Goal: Information Seeking & Learning: Learn about a topic

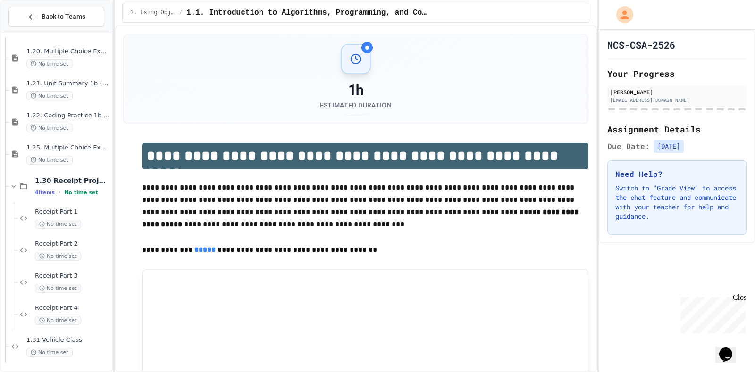
click at [76, 53] on span "1.20. Multiple Choice Exercises for Unit 1a (1.1-1.6)" at bounding box center [68, 52] width 84 height 8
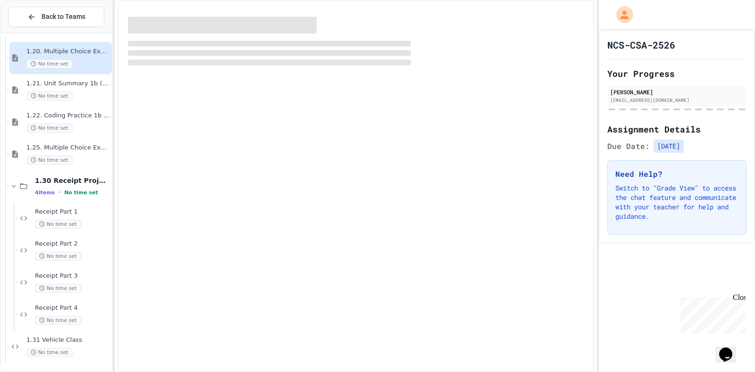
scroll to position [663, 0]
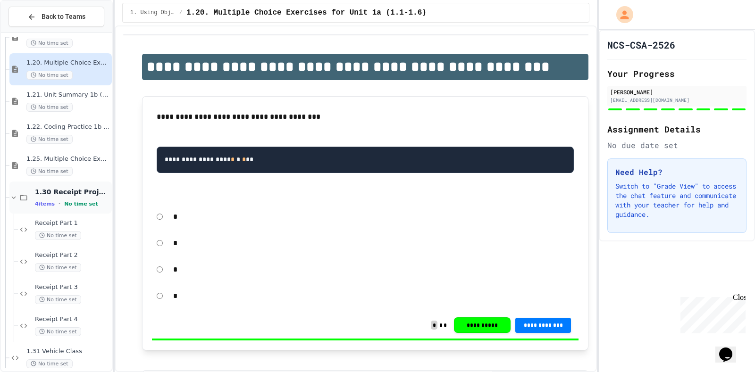
click at [77, 194] on span "1.30 Receipt Project" at bounding box center [72, 192] width 75 height 8
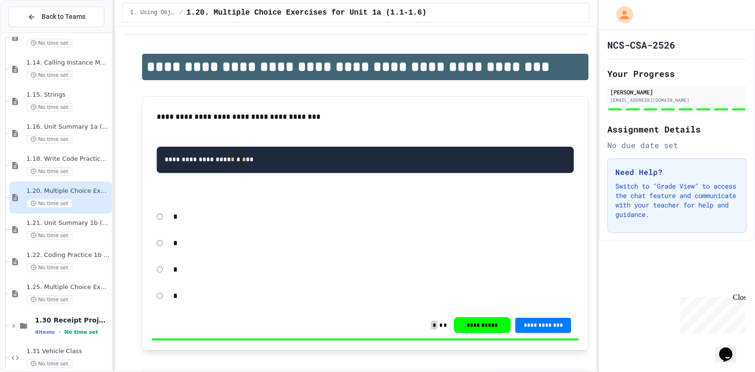
scroll to position [546, 0]
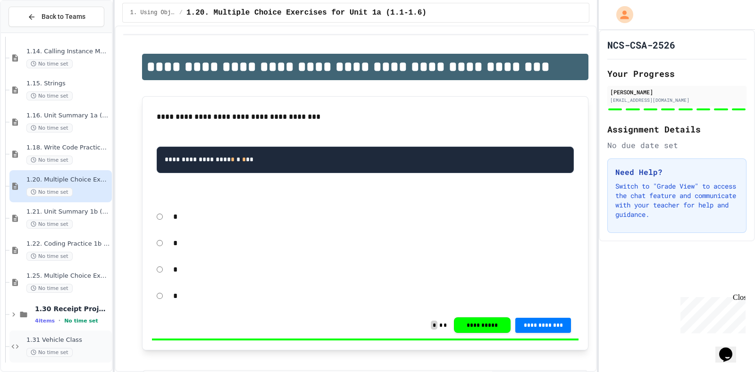
click at [53, 348] on span "No time set" at bounding box center [49, 352] width 46 height 9
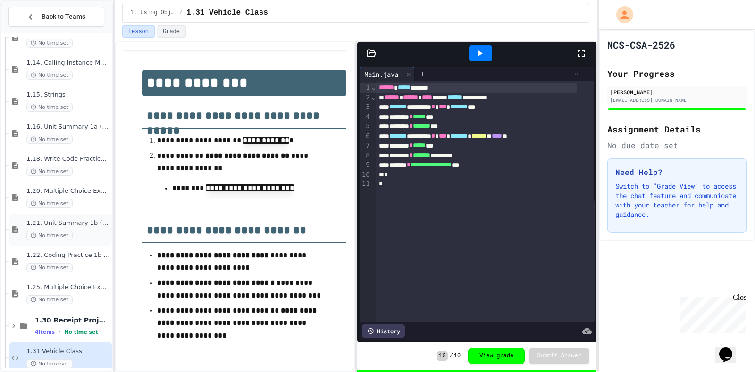
click at [43, 229] on div "1.21. Unit Summary 1b (1.7-1.15) No time set" at bounding box center [68, 229] width 84 height 21
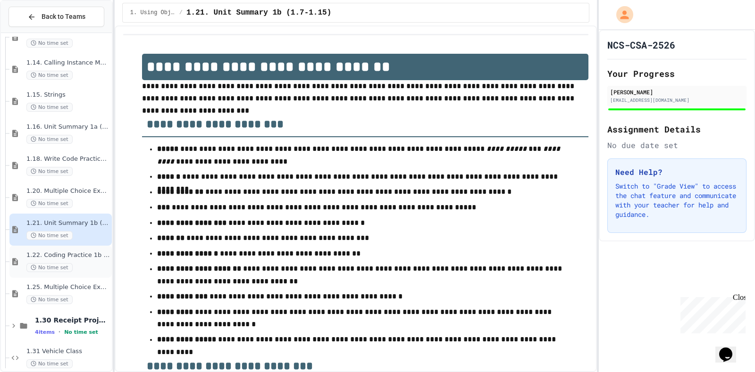
click at [42, 262] on div "1.22. Coding Practice 1b (1.7-1.15) No time set" at bounding box center [68, 262] width 84 height 21
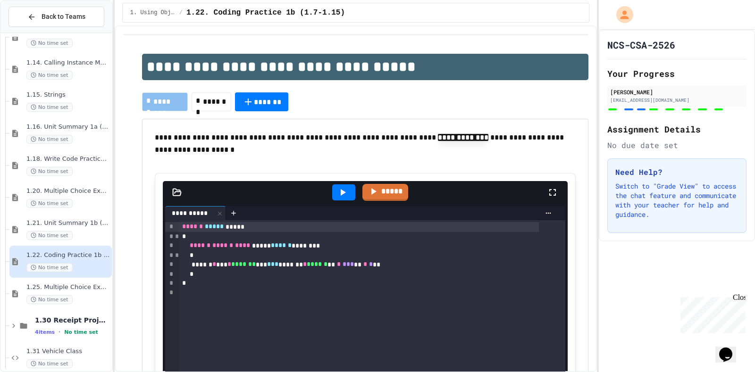
scroll to position [546, 0]
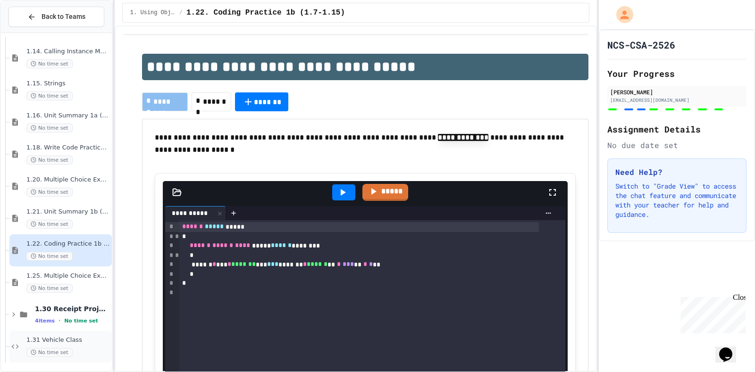
click at [57, 340] on span "1.31 Vehicle Class" at bounding box center [68, 340] width 84 height 8
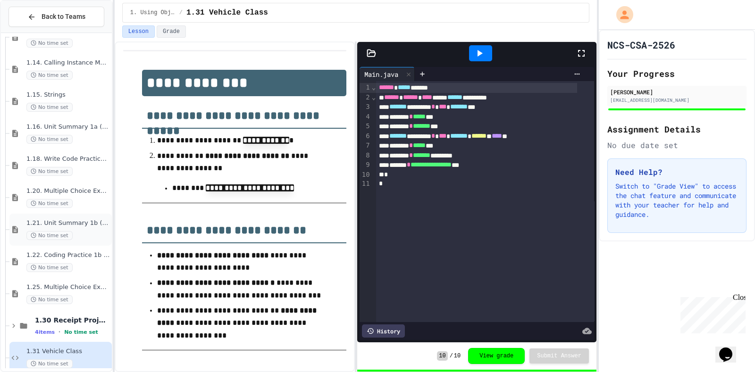
scroll to position [546, 0]
